Goal: Information Seeking & Learning: Find specific fact

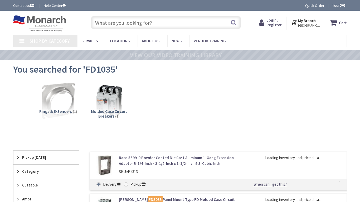
type input "Restoration Dr, [GEOGRAPHIC_DATA], [GEOGRAPHIC_DATA]"
